Goal: Find specific page/section: Find specific page/section

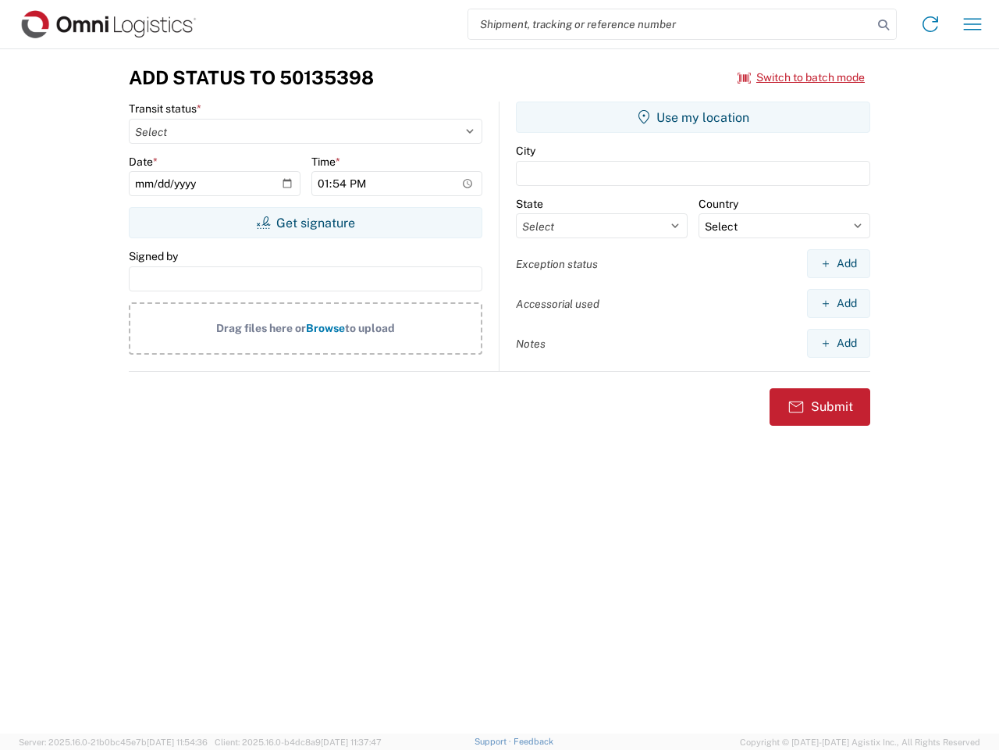
click at [671, 24] on input "search" at bounding box center [670, 24] width 404 height 30
click at [884, 25] on icon at bounding box center [884, 25] width 22 height 22
click at [931, 24] on icon at bounding box center [930, 24] width 25 height 25
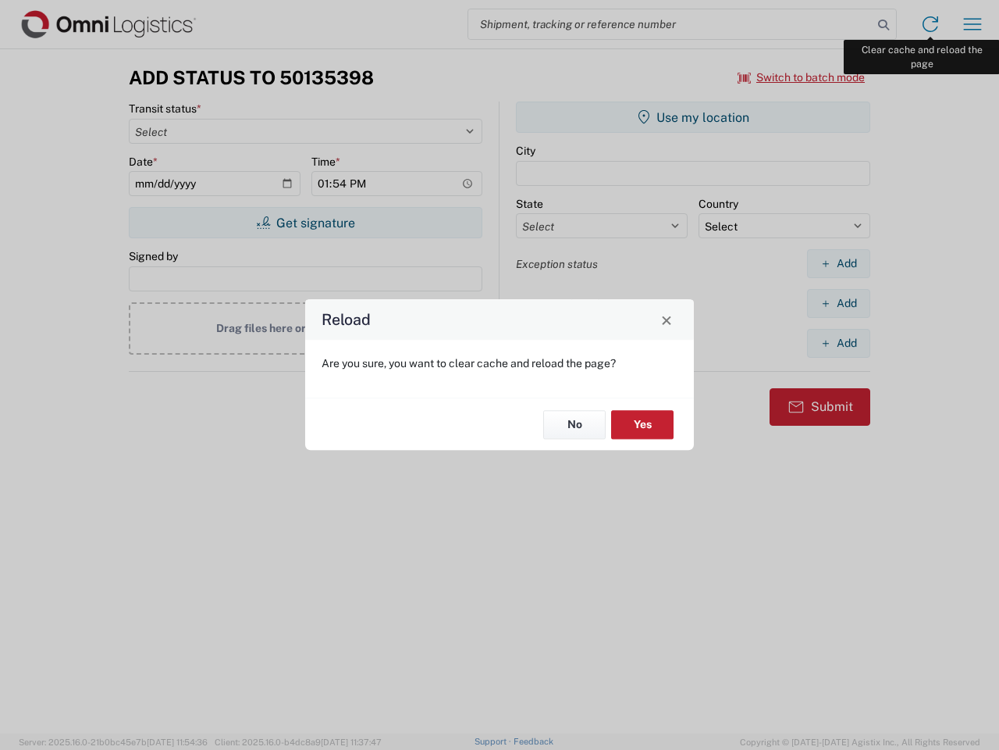
click at [973, 24] on div "Reload Are you sure, you want to clear cache and reload the page? No Yes" at bounding box center [499, 375] width 999 height 750
click at [802, 77] on div "Reload Are you sure, you want to clear cache and reload the page? No Yes" at bounding box center [499, 375] width 999 height 750
click at [305, 223] on div "Reload Are you sure, you want to clear cache and reload the page? No Yes" at bounding box center [499, 375] width 999 height 750
click at [693, 117] on div "Reload Are you sure, you want to clear cache and reload the page? No Yes" at bounding box center [499, 375] width 999 height 750
click at [839, 263] on div "Reload Are you sure, you want to clear cache and reload the page? No Yes" at bounding box center [499, 375] width 999 height 750
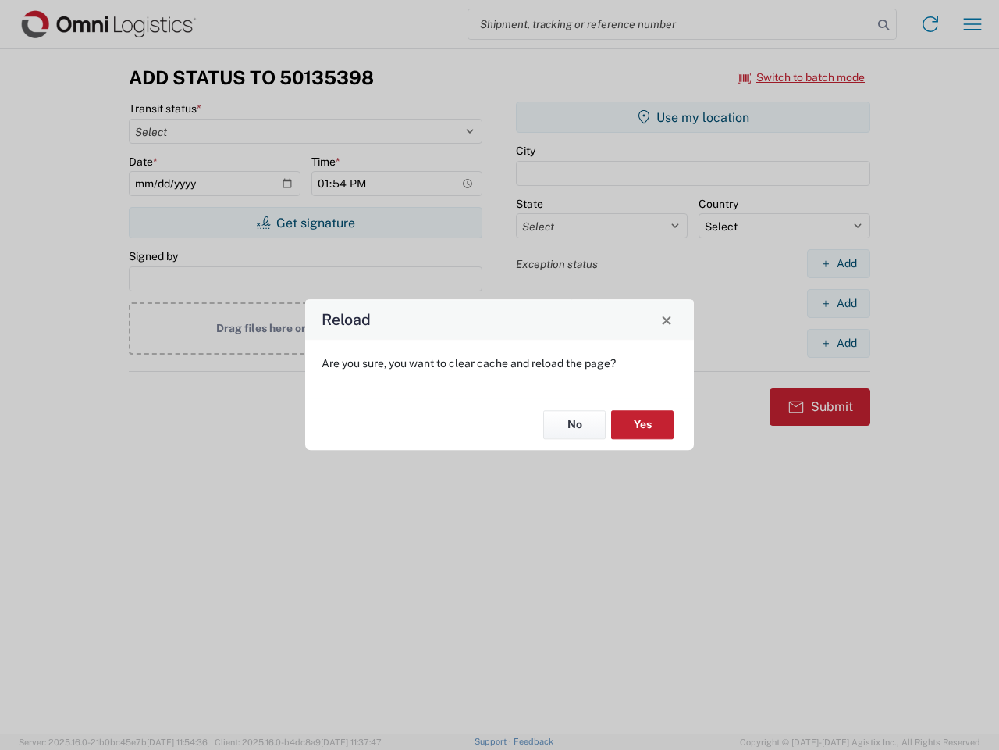
click at [839, 303] on div "Reload Are you sure, you want to clear cache and reload the page? No Yes" at bounding box center [499, 375] width 999 height 750
click at [839, 343] on div "Reload Are you sure, you want to clear cache and reload the page? No Yes" at bounding box center [499, 375] width 999 height 750
